Goal: Transaction & Acquisition: Book appointment/travel/reservation

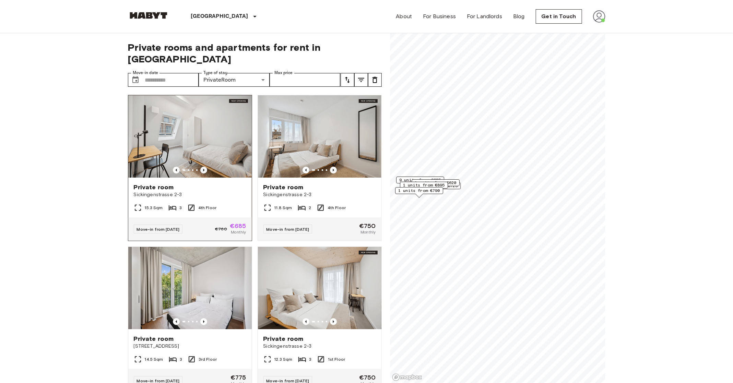
click at [204, 167] on icon "Previous image" at bounding box center [203, 170] width 7 height 7
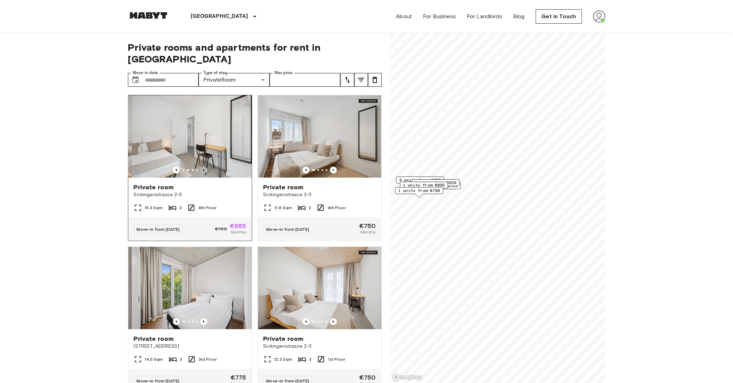
click at [204, 167] on icon "Previous image" at bounding box center [203, 170] width 7 height 7
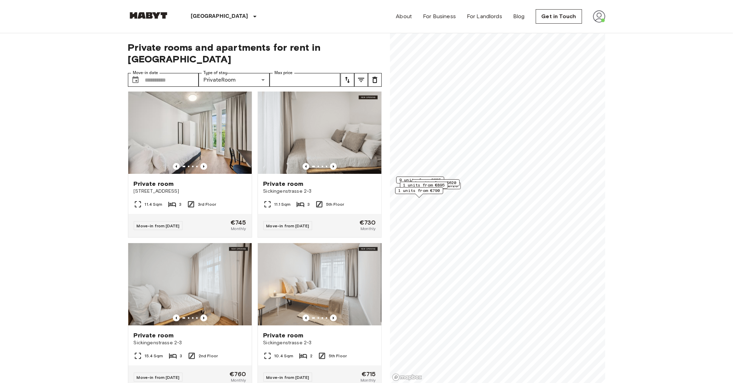
scroll to position [762, 0]
click at [335, 163] on icon "Previous image" at bounding box center [333, 166] width 7 height 7
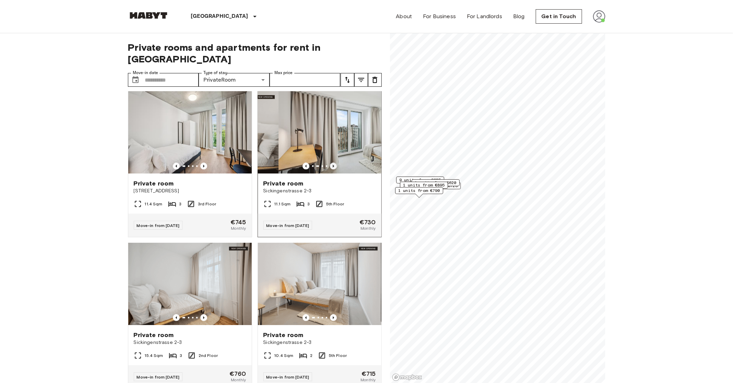
click at [335, 163] on icon "Previous image" at bounding box center [333, 166] width 7 height 7
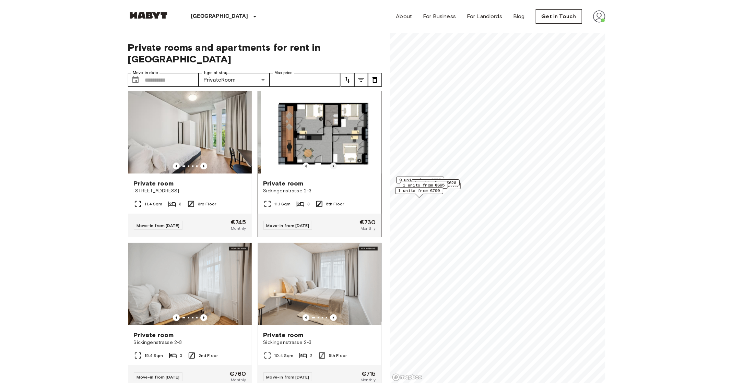
click at [335, 163] on icon "Previous image" at bounding box center [333, 166] width 7 height 7
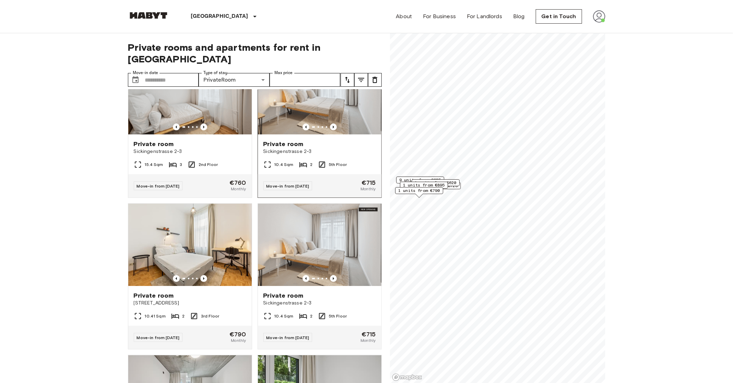
scroll to position [963, 0]
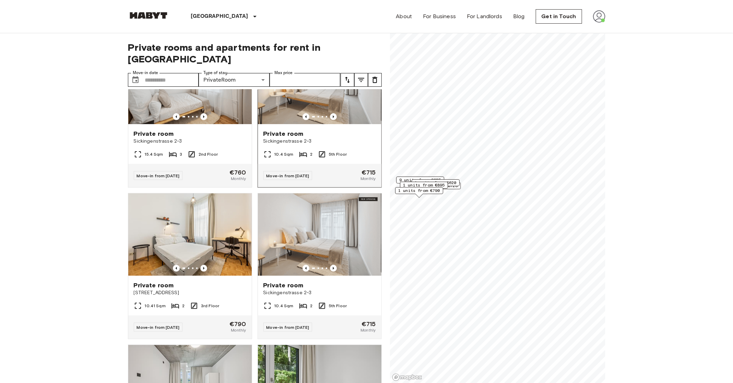
click at [354, 134] on div "Private room Sickingenstrasse 2-3" at bounding box center [319, 137] width 123 height 26
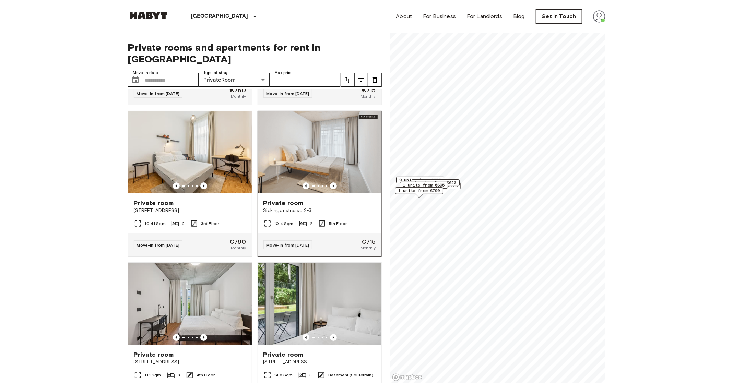
scroll to position [1041, 0]
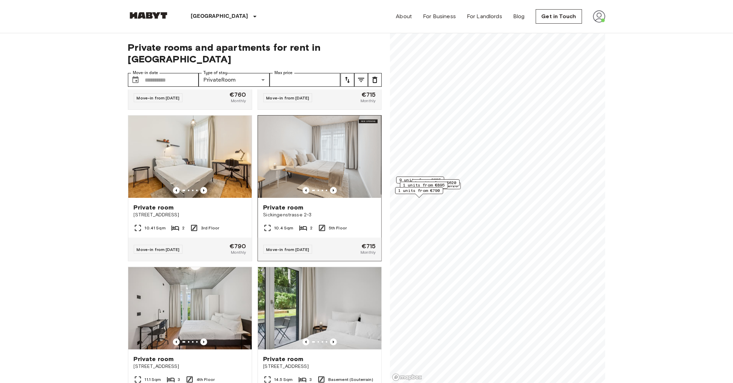
click at [341, 150] on img at bounding box center [319, 157] width 123 height 82
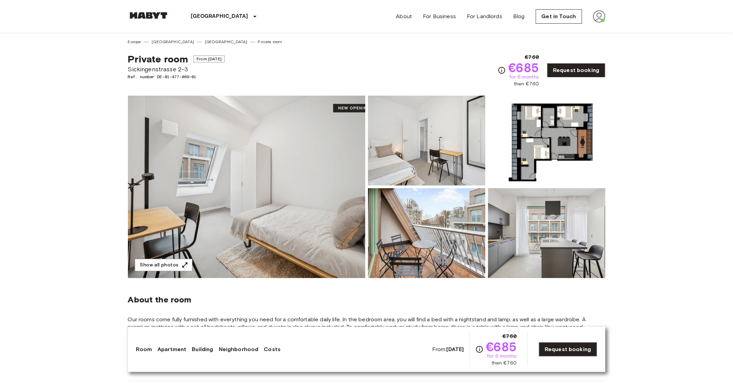
click at [461, 146] on img at bounding box center [426, 141] width 117 height 90
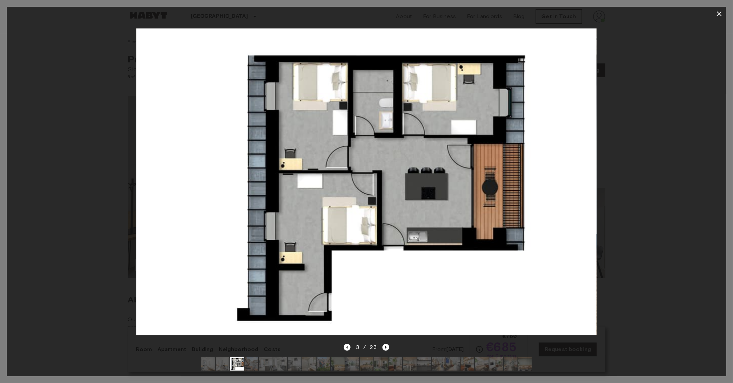
click at [717, 16] on icon "button" at bounding box center [719, 14] width 8 height 8
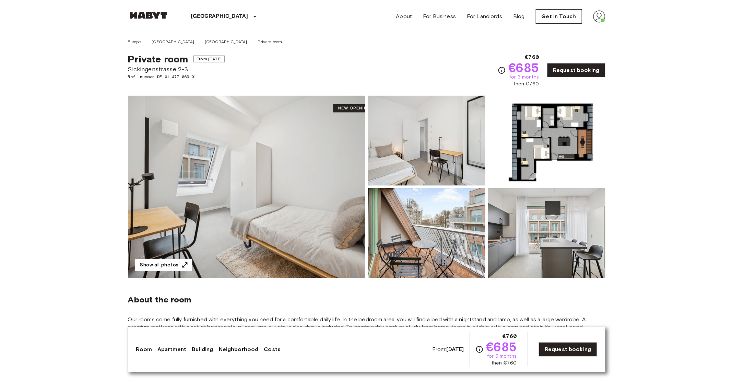
click at [396, 221] on img at bounding box center [426, 233] width 117 height 90
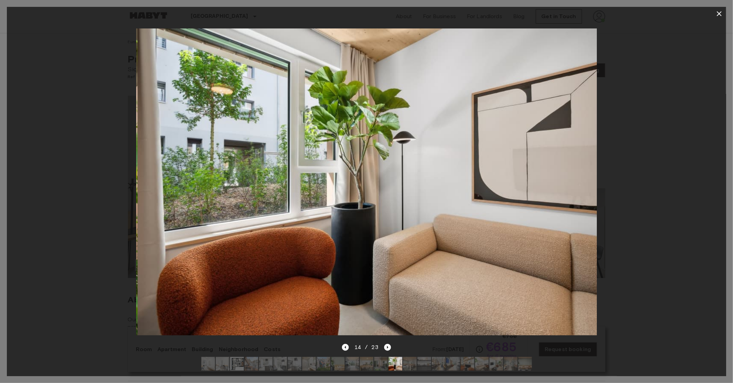
click at [713, 4] on div at bounding box center [366, 191] width 733 height 383
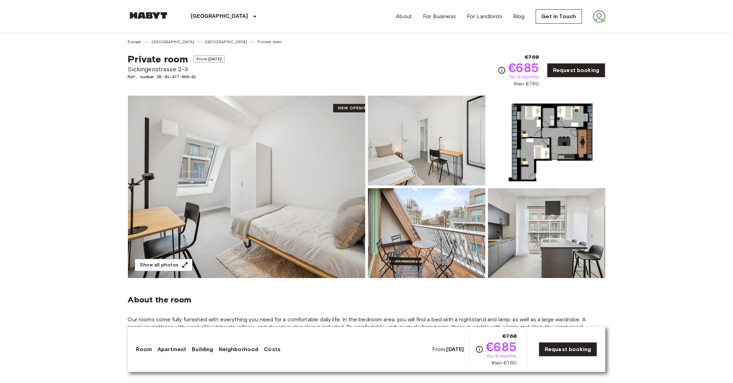
click at [713, 9] on header "Berlin Europe Amsterdam Berlin Brussels Cologne Dusseldorf Frankfurt Graz Hambu…" at bounding box center [366, 16] width 733 height 33
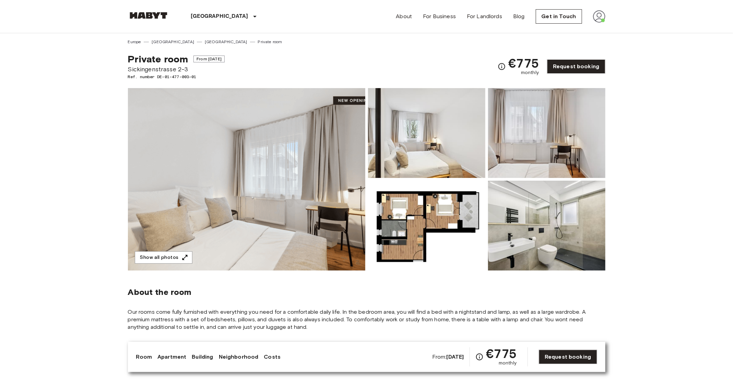
click at [296, 231] on img at bounding box center [246, 179] width 237 height 182
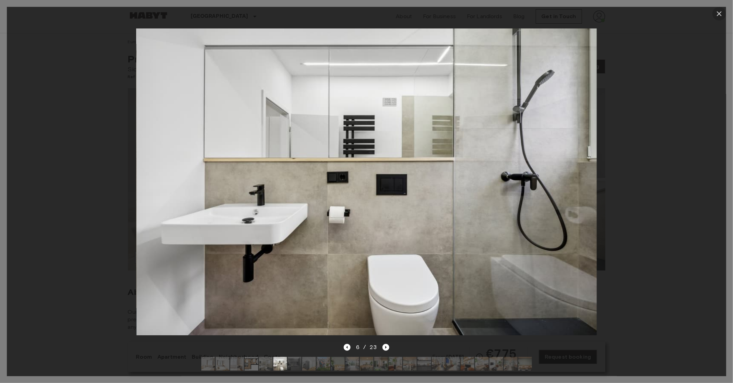
click at [723, 13] on icon "button" at bounding box center [719, 14] width 8 height 8
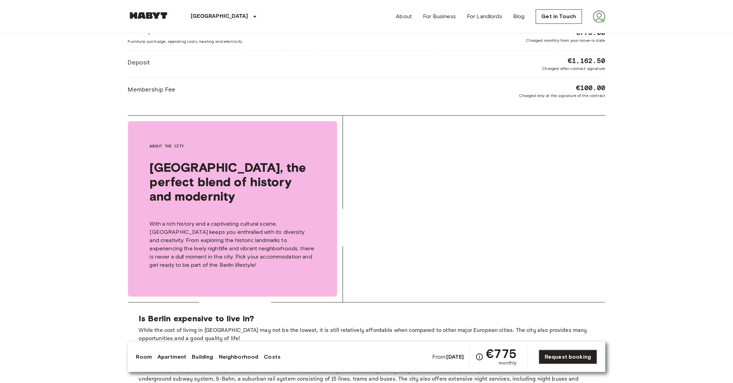
scroll to position [1093, 0]
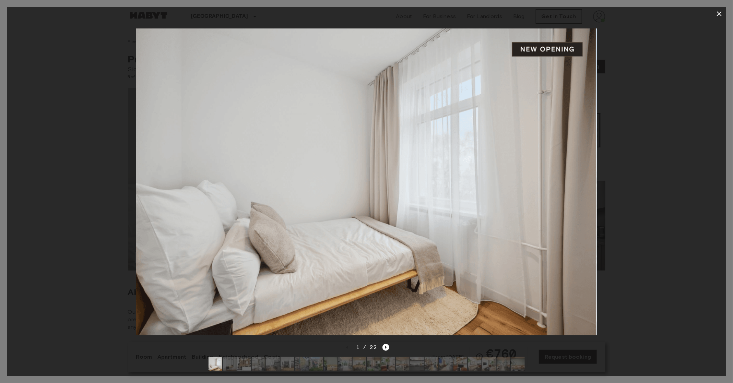
click at [716, 11] on icon "button" at bounding box center [719, 14] width 8 height 8
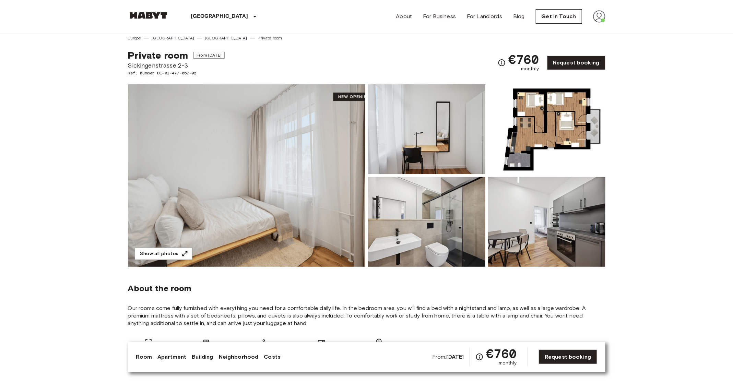
scroll to position [4, 0]
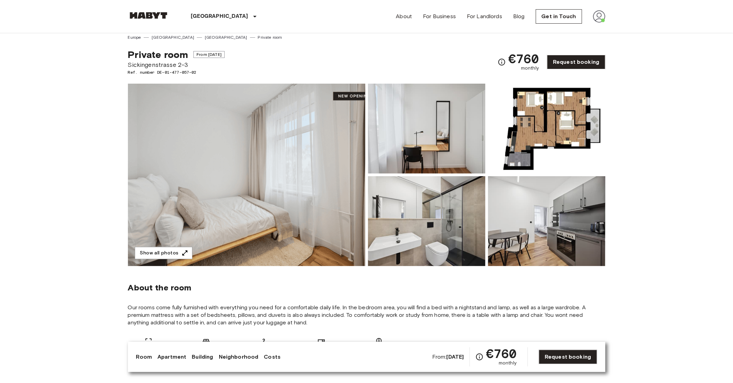
click at [554, 120] on img at bounding box center [546, 129] width 117 height 90
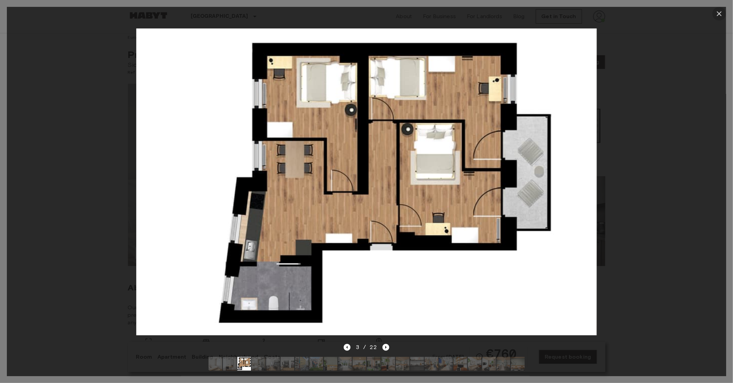
click at [720, 13] on icon "button" at bounding box center [719, 13] width 5 height 5
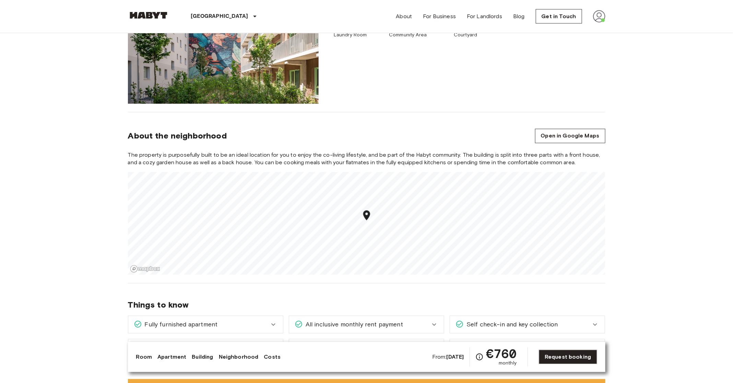
scroll to position [650, 0]
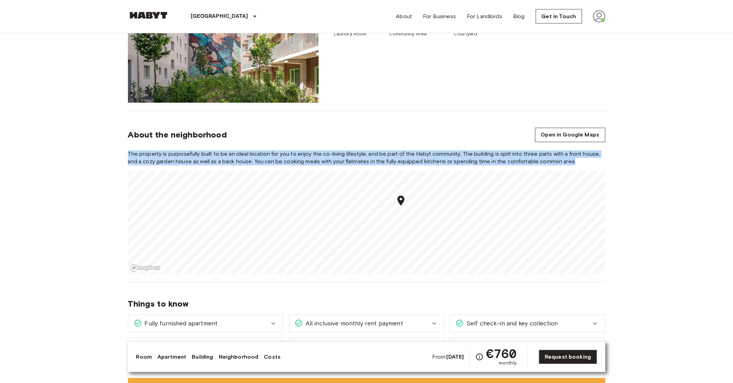
drag, startPoint x: 581, startPoint y: 159, endPoint x: 130, endPoint y: 147, distance: 451.4
click at [130, 147] on section "About the neighborhood Open in Google Maps The property is purposefully built t…" at bounding box center [366, 196] width 477 height 171
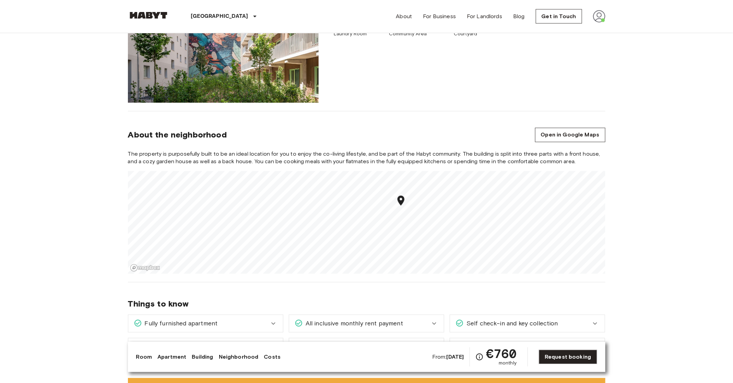
click at [187, 138] on span "About the neighborhood" at bounding box center [177, 135] width 99 height 10
drag, startPoint x: 238, startPoint y: 138, endPoint x: 63, endPoint y: 137, distance: 174.9
drag, startPoint x: 115, startPoint y: 137, endPoint x: 282, endPoint y: 137, distance: 166.7
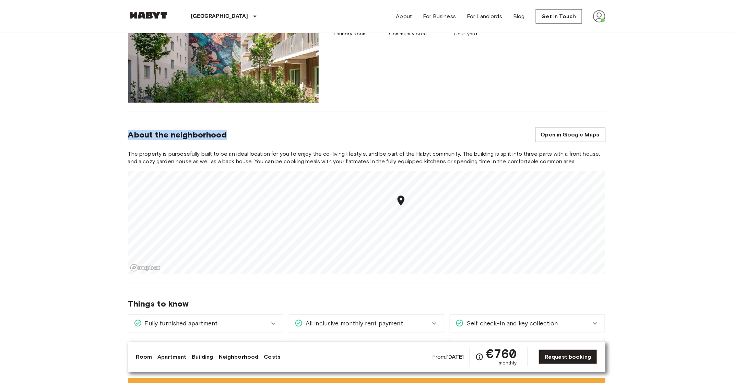
click at [282, 137] on div "About the neighborhood Open in Google Maps" at bounding box center [366, 135] width 477 height 14
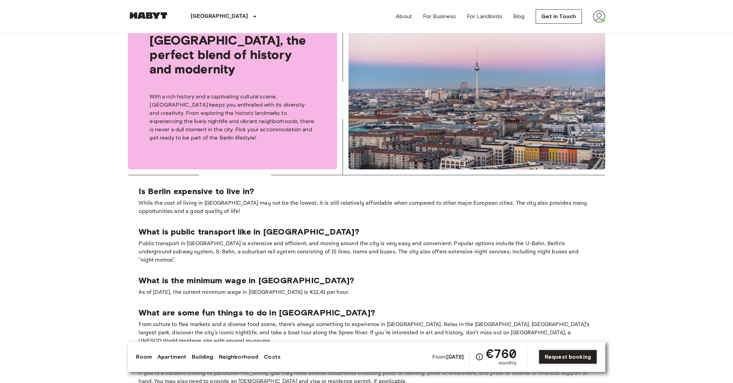
scroll to position [1209, 0]
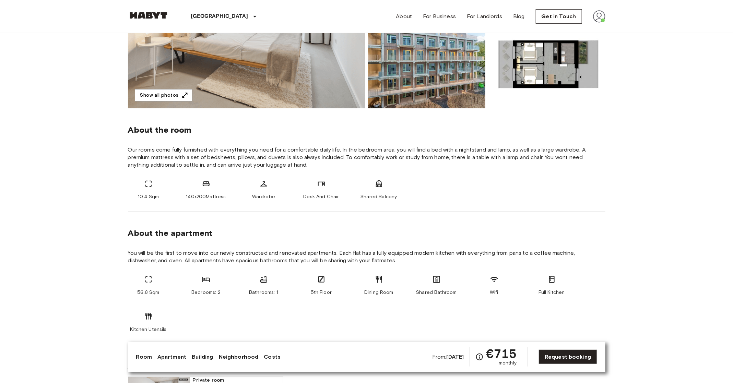
scroll to position [154, 0]
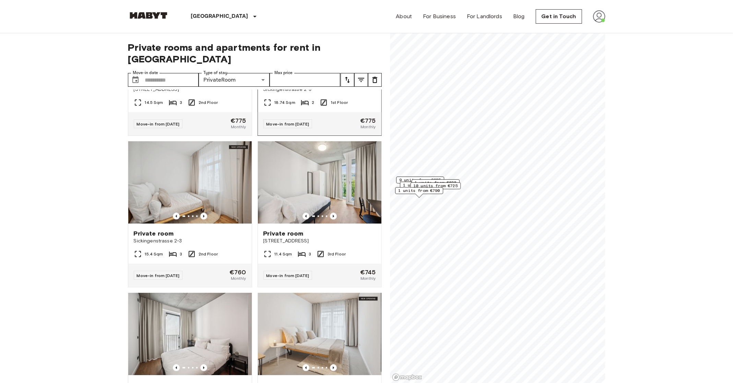
scroll to position [1164, 0]
